Goal: Check status: Check status

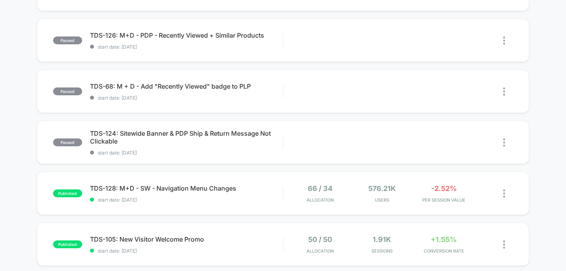
scroll to position [205, 0]
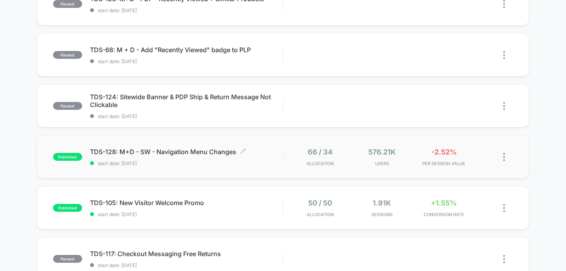
click at [175, 163] on span "start date: [DATE]" at bounding box center [186, 164] width 193 height 6
